Goal: Transaction & Acquisition: Purchase product/service

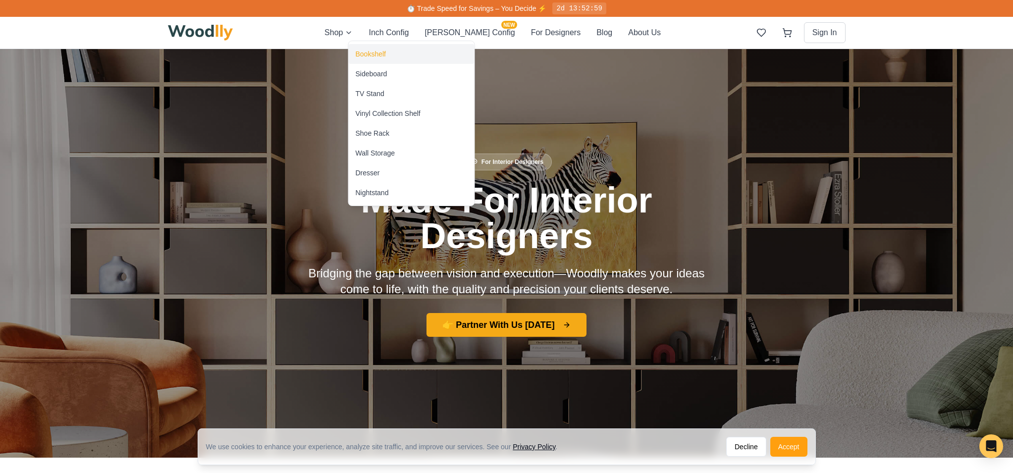
click at [371, 55] on div "Bookshelf" at bounding box center [371, 54] width 30 height 10
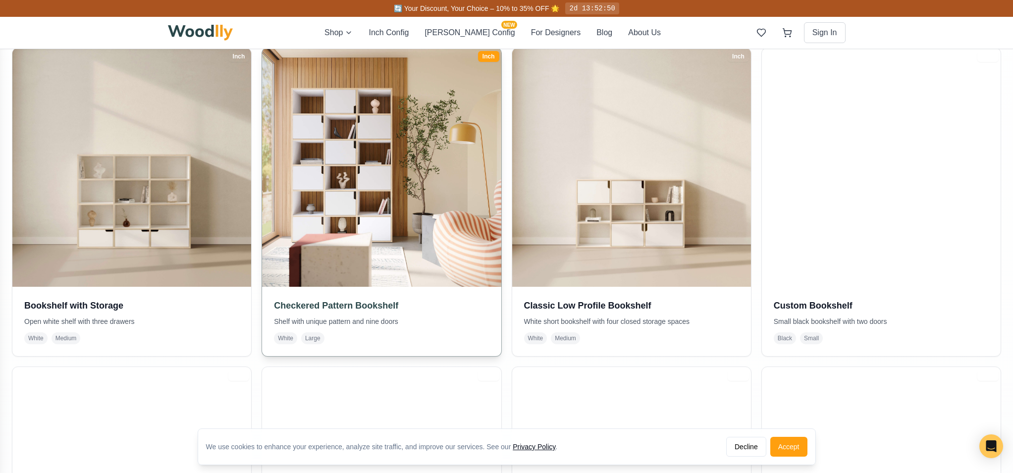
scroll to position [221, 0]
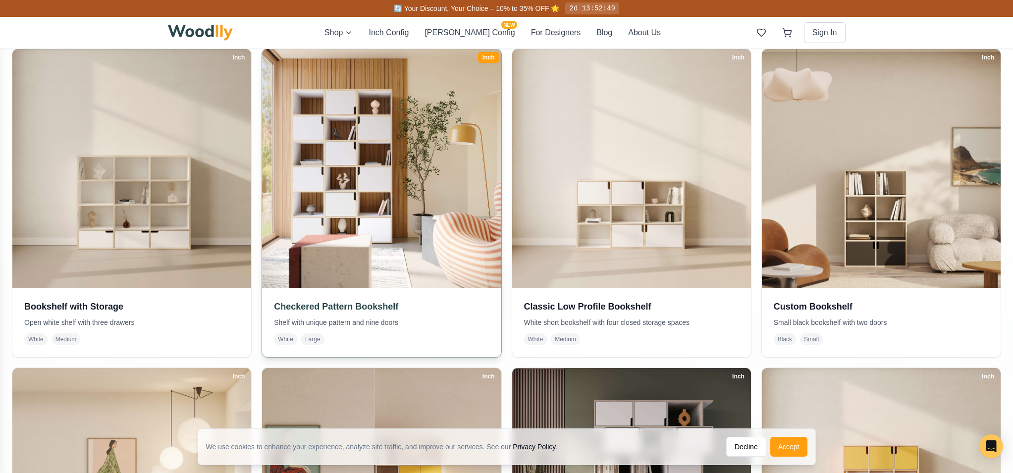
click at [322, 224] on img at bounding box center [381, 168] width 251 height 251
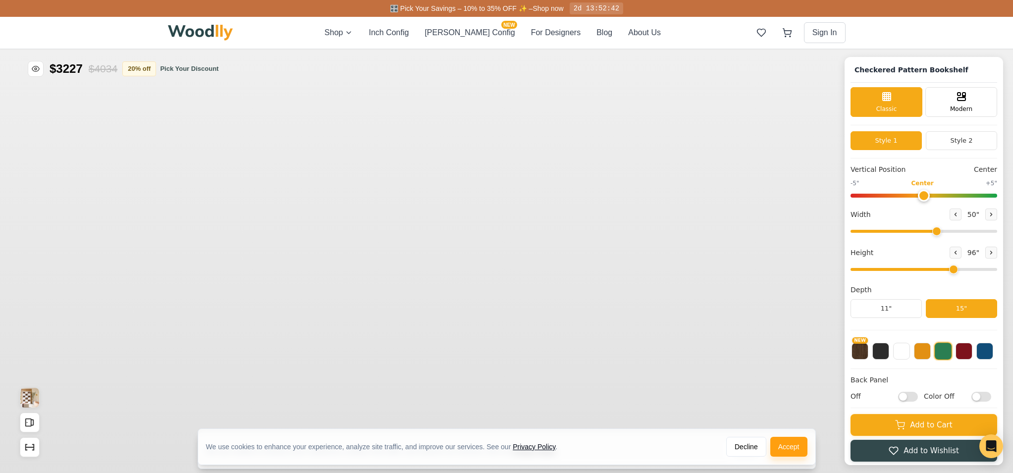
type input "50"
type input "6"
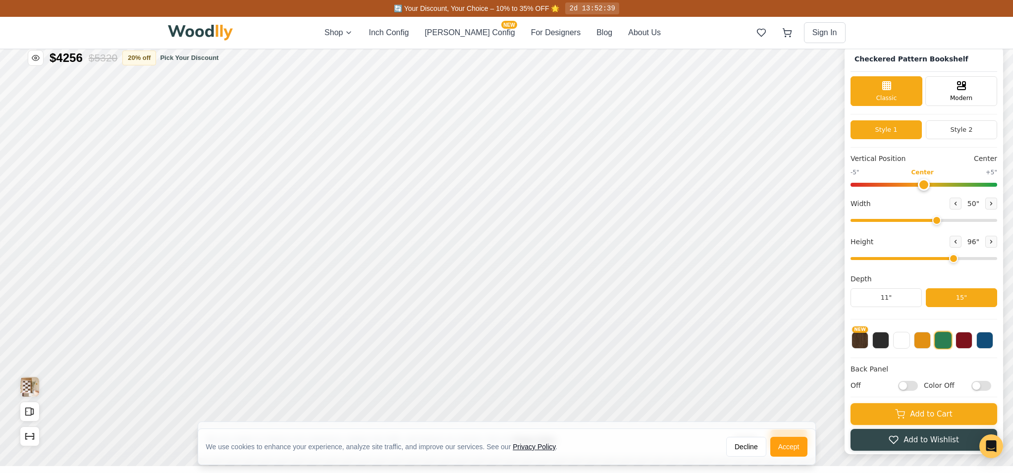
scroll to position [12, 0]
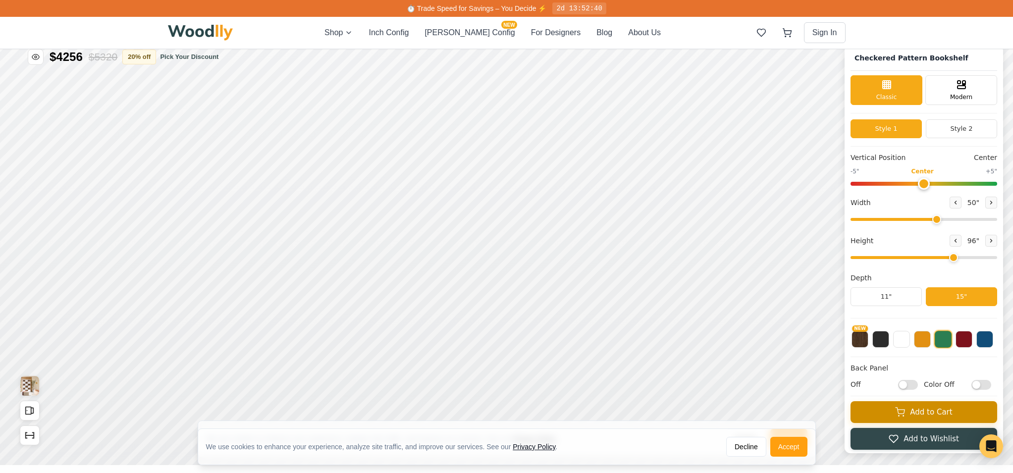
click at [911, 414] on button "Add to Cart" at bounding box center [923, 412] width 147 height 22
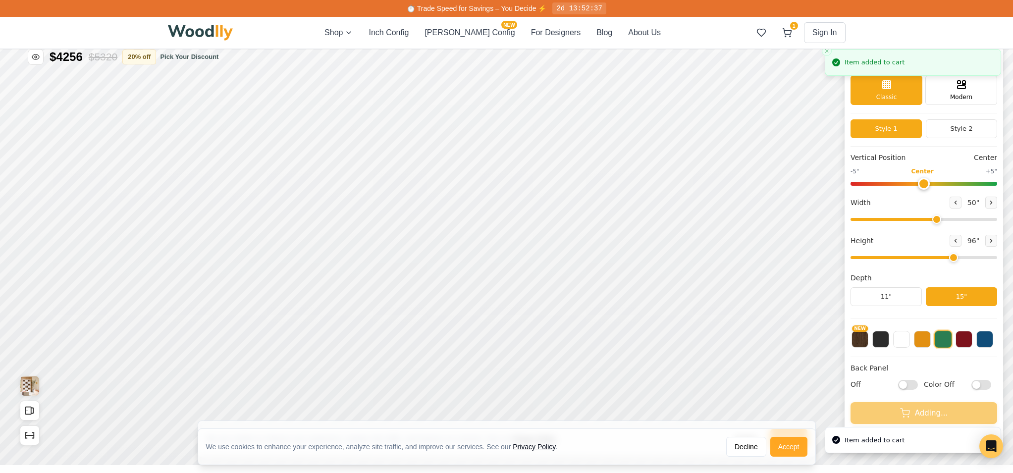
click at [780, 448] on button "Accept" at bounding box center [788, 447] width 37 height 20
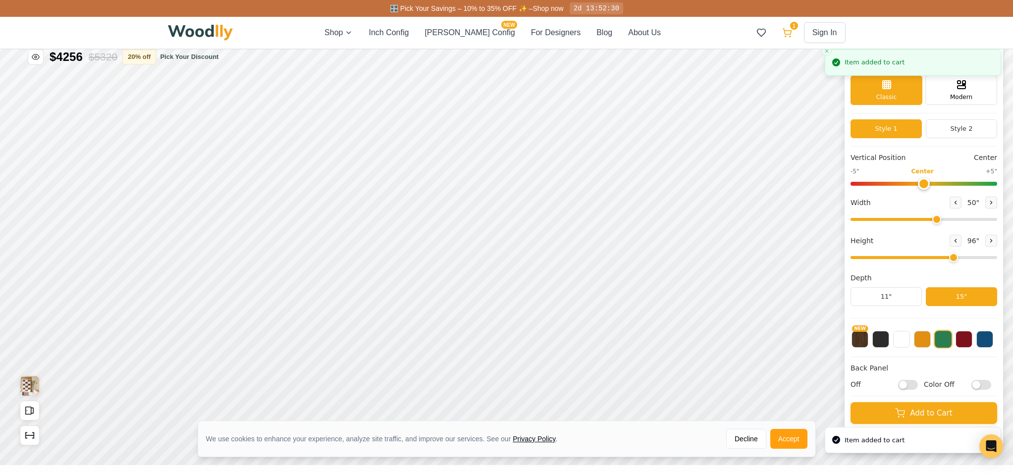
click at [785, 33] on icon at bounding box center [787, 33] width 10 height 10
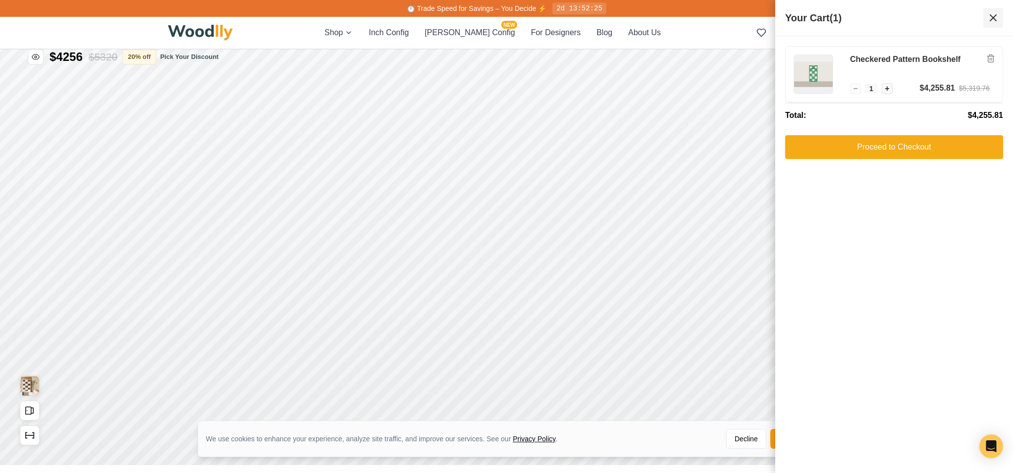
click at [994, 15] on icon at bounding box center [993, 18] width 12 height 12
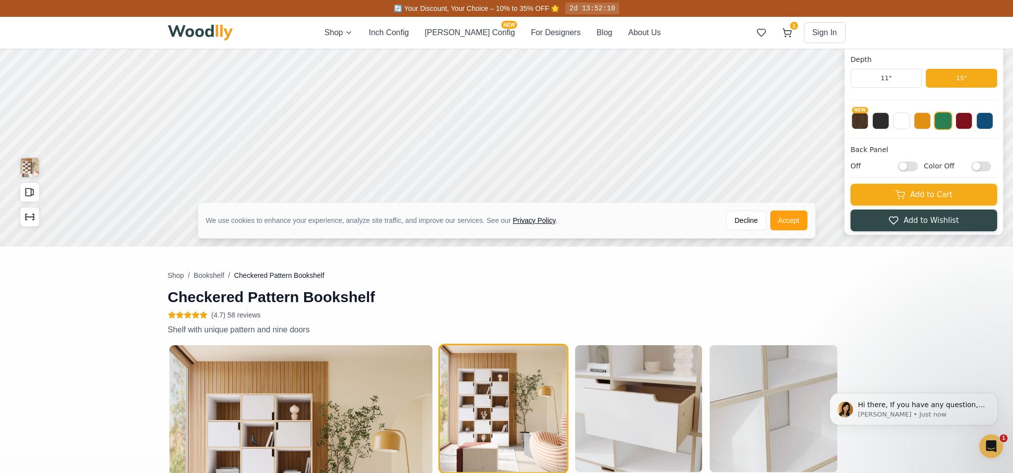
scroll to position [0, 0]
